Goal: Navigation & Orientation: Find specific page/section

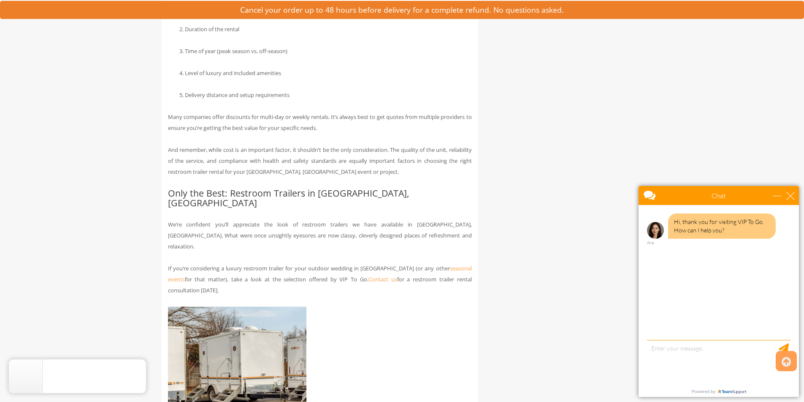
scroll to position [3422, 0]
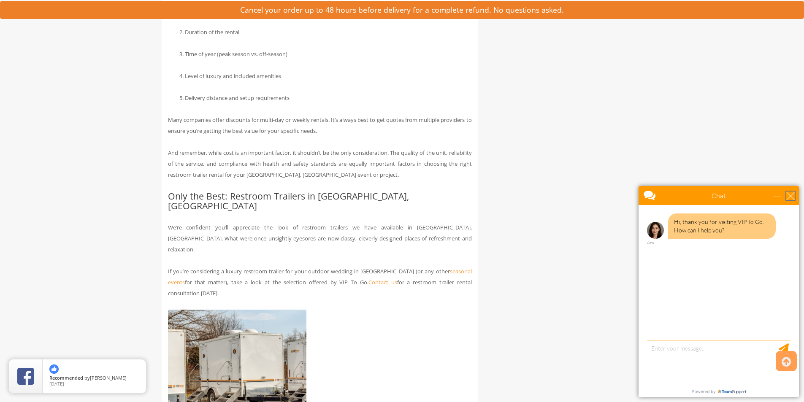
click at [793, 197] on div "close" at bounding box center [790, 196] width 8 height 8
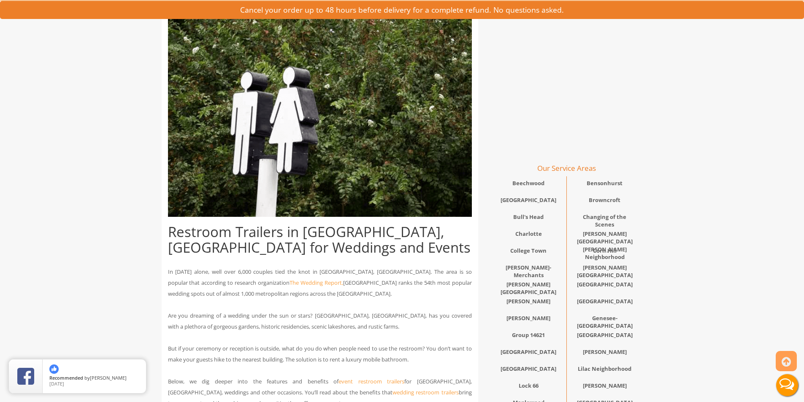
scroll to position [0, 0]
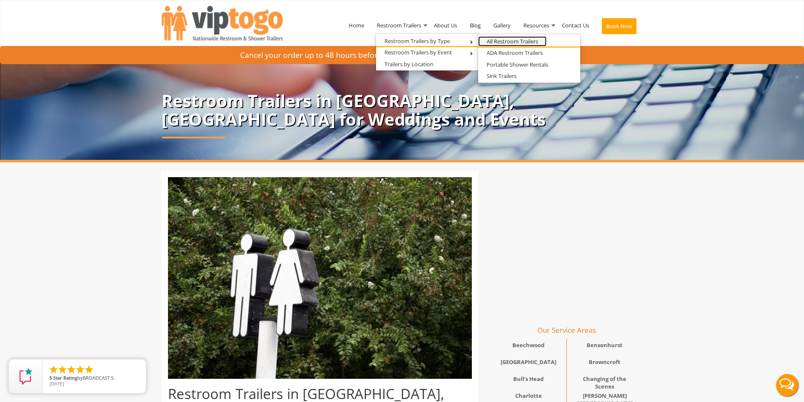
click at [504, 40] on link "All Restroom Trailers" at bounding box center [512, 41] width 68 height 11
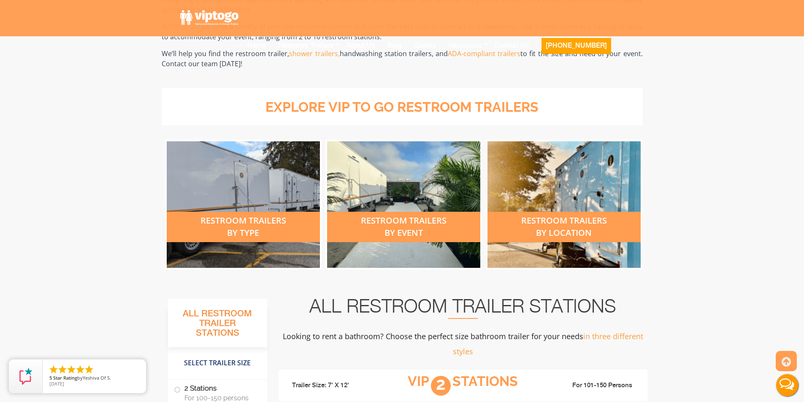
scroll to position [253, 0]
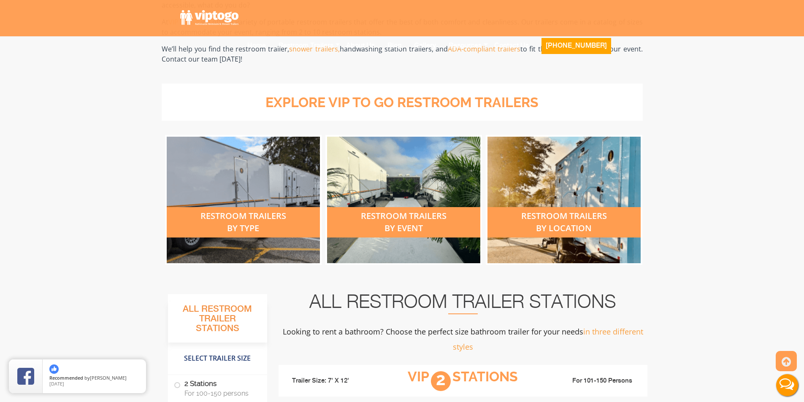
click at [544, 226] on div "restroom trailers by location" at bounding box center [563, 222] width 153 height 30
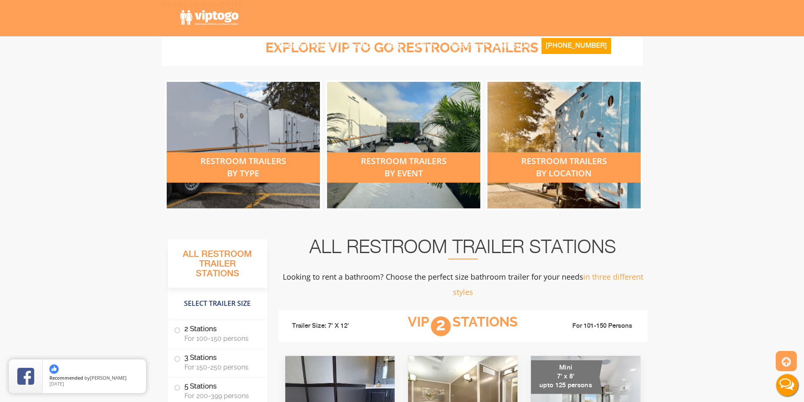
scroll to position [380, 0]
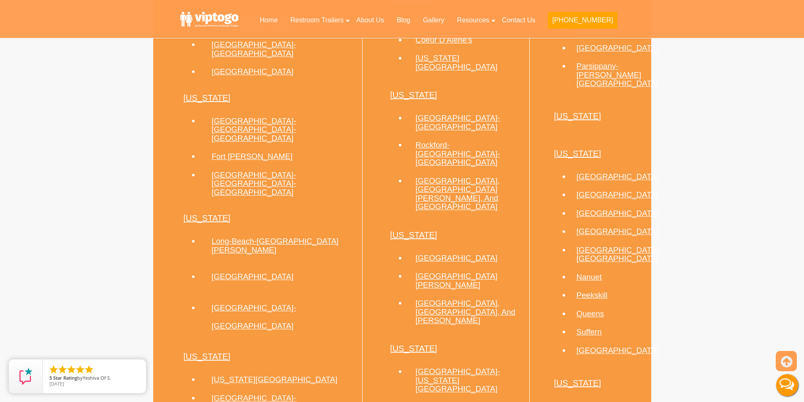
scroll to position [675, 0]
